Goal: Information Seeking & Learning: Learn about a topic

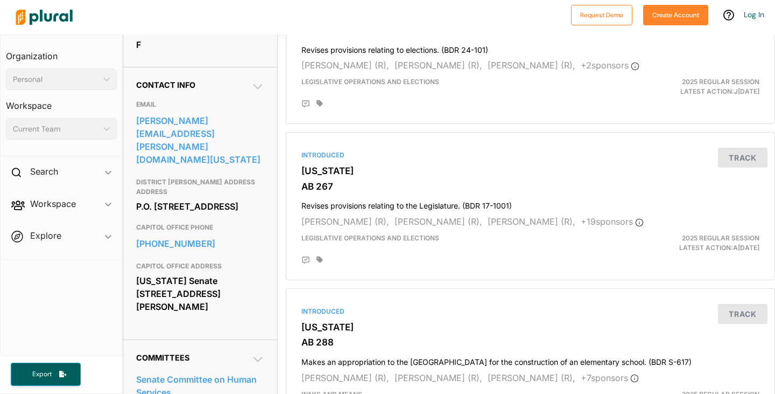
scroll to position [323, 0]
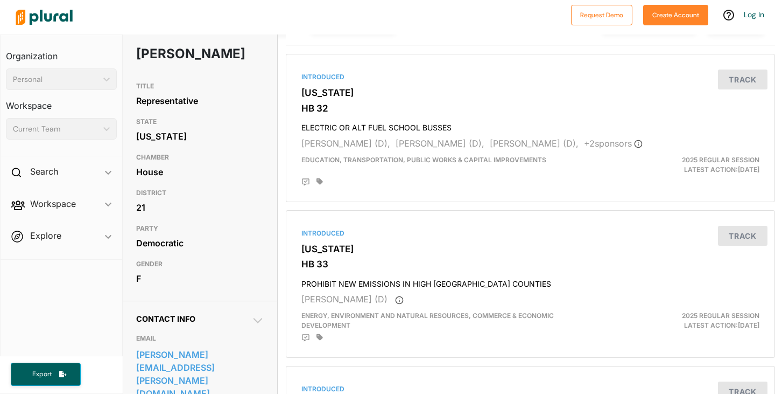
scroll to position [54, 0]
